Goal: Navigation & Orientation: Find specific page/section

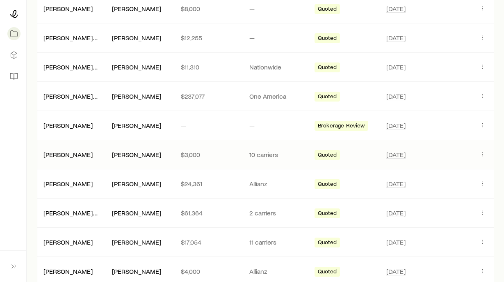
scroll to position [287, 0]
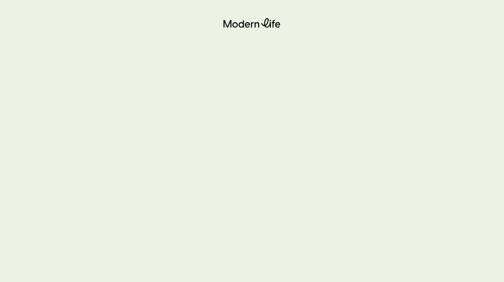
scroll to position [46, 0]
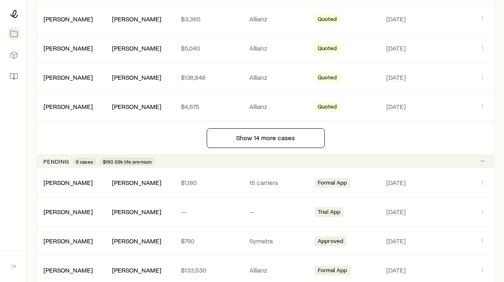
scroll to position [657, 0]
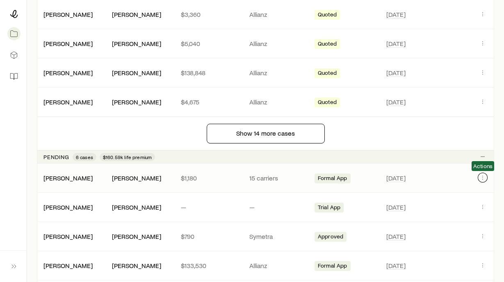
click at [484, 176] on icon "Client cases" at bounding box center [483, 177] width 7 height 7
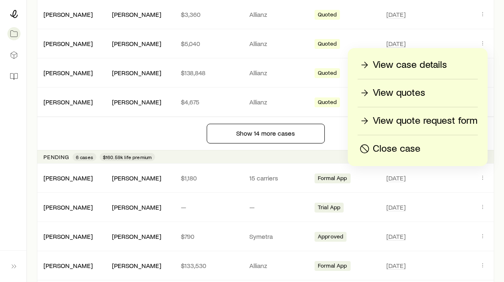
click at [430, 64] on p "View case details" at bounding box center [410, 64] width 74 height 13
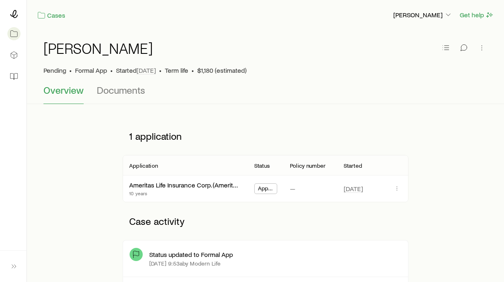
click at [18, 12] on div at bounding box center [13, 14] width 13 height 15
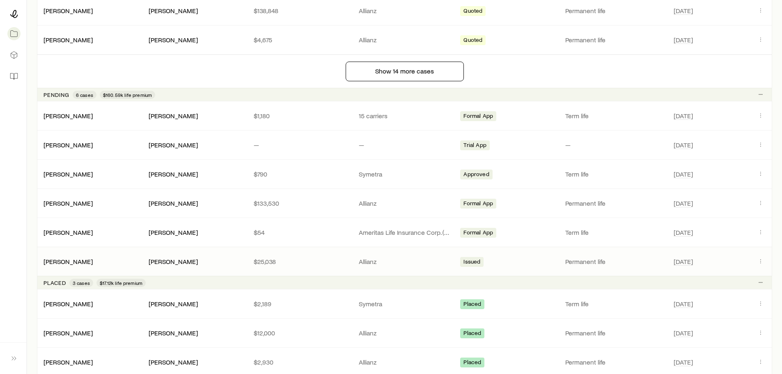
scroll to position [739, 0]
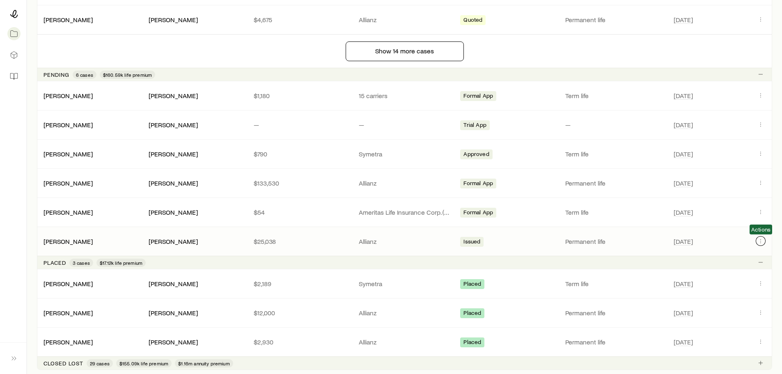
click at [504, 239] on icon "Client cases" at bounding box center [760, 241] width 7 height 7
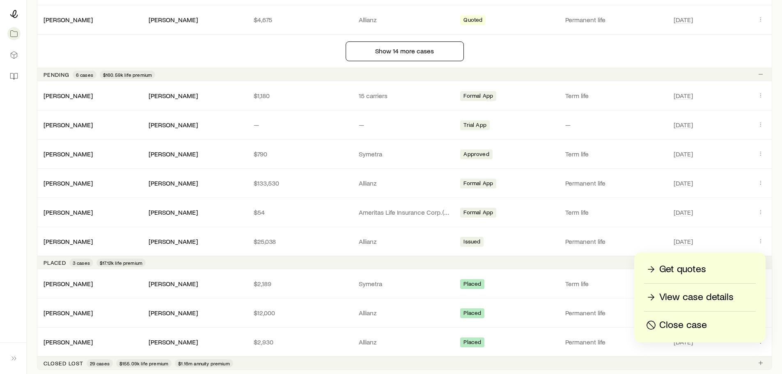
click at [504, 281] on p "View case details" at bounding box center [696, 297] width 74 height 13
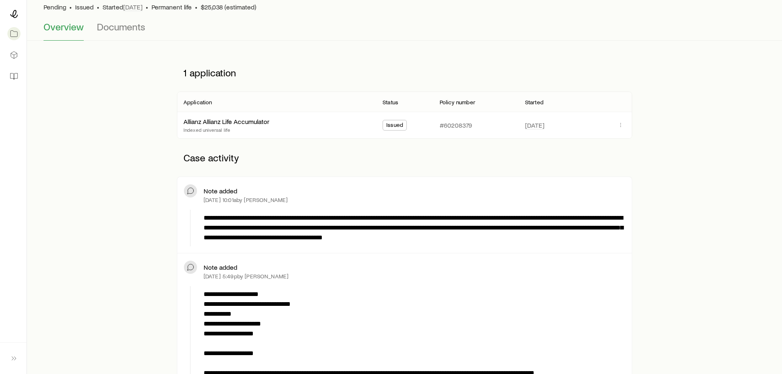
scroll to position [82, 0]
